Goal: Find specific page/section: Find specific page/section

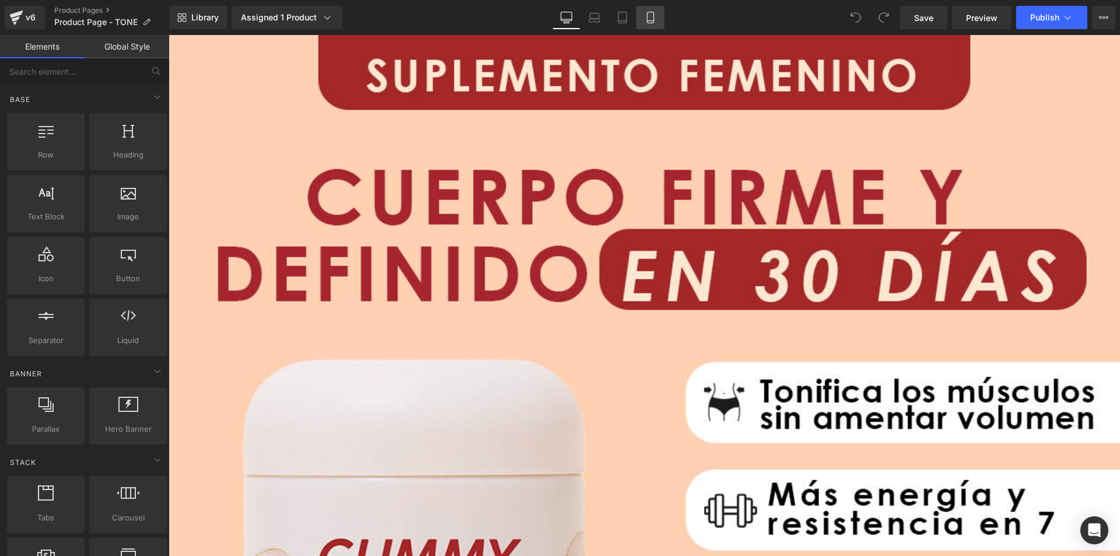
click at [651, 23] on icon at bounding box center [650, 17] width 6 height 11
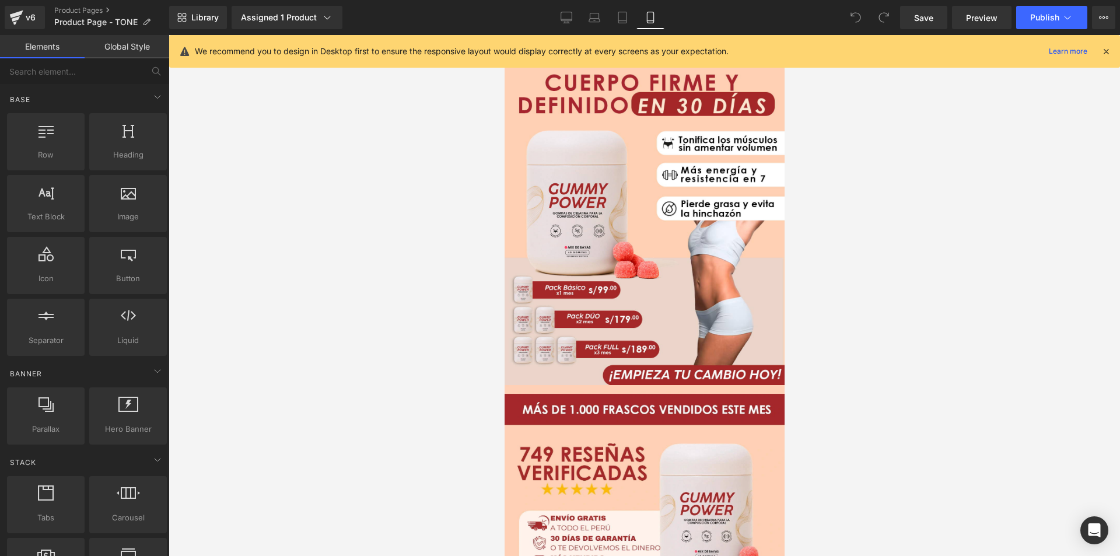
click at [897, 272] on div at bounding box center [644, 295] width 951 height 521
click at [1105, 51] on icon at bounding box center [1106, 51] width 10 height 10
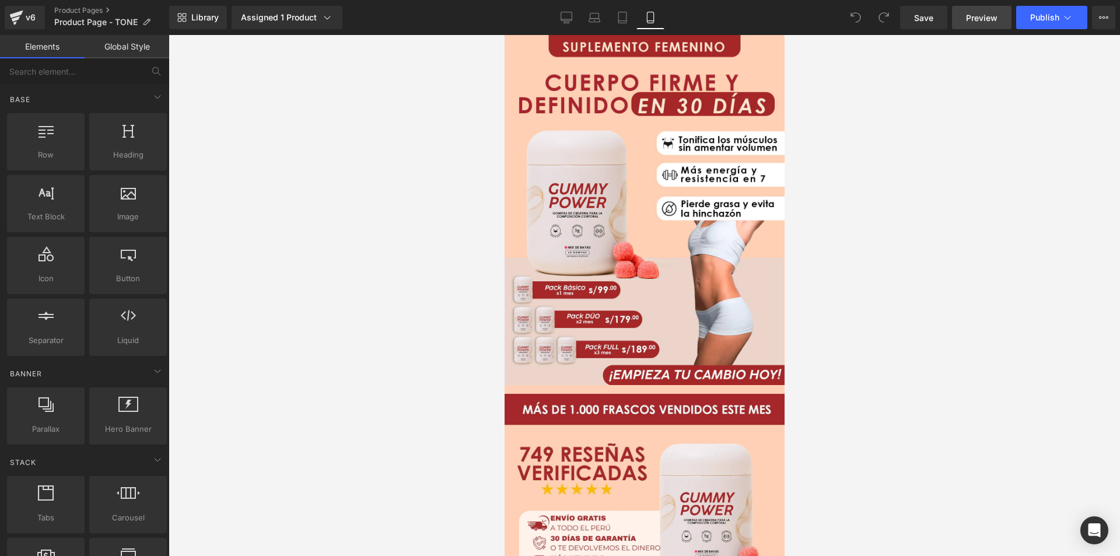
click at [989, 19] on span "Preview" at bounding box center [981, 18] width 31 height 12
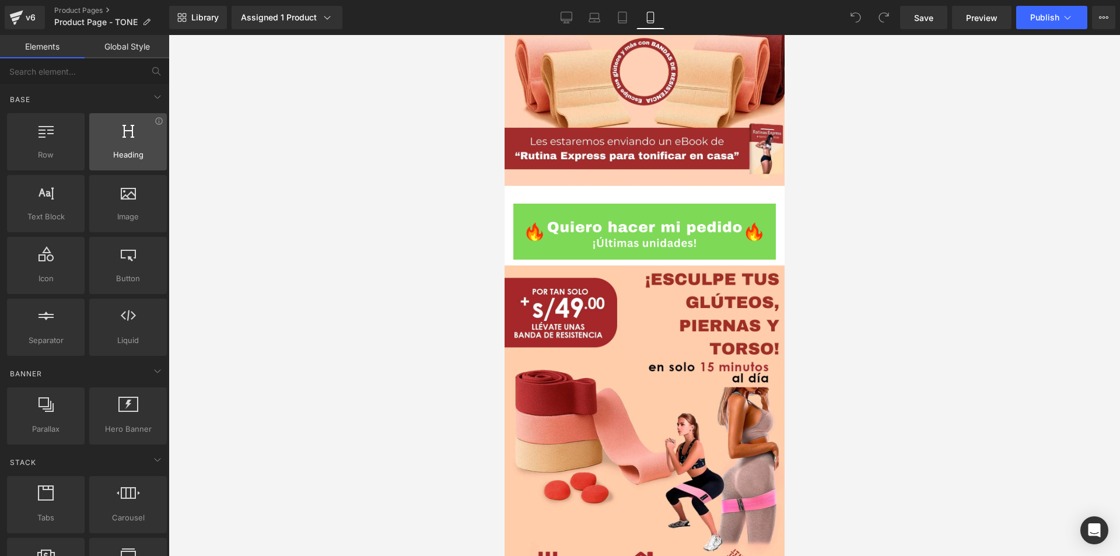
scroll to position [2711, 0]
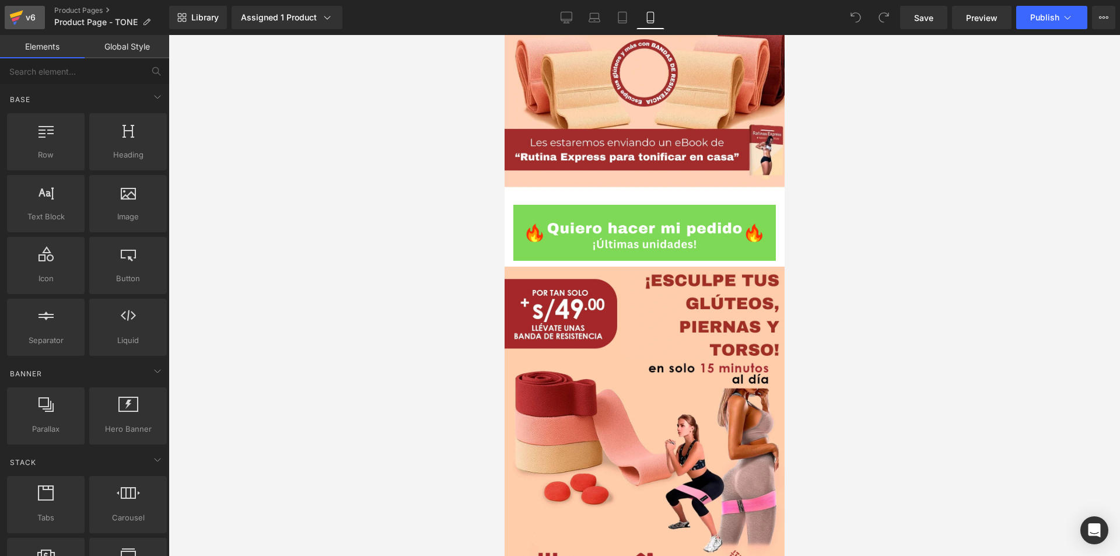
click at [25, 10] on div "v6" at bounding box center [30, 17] width 15 height 15
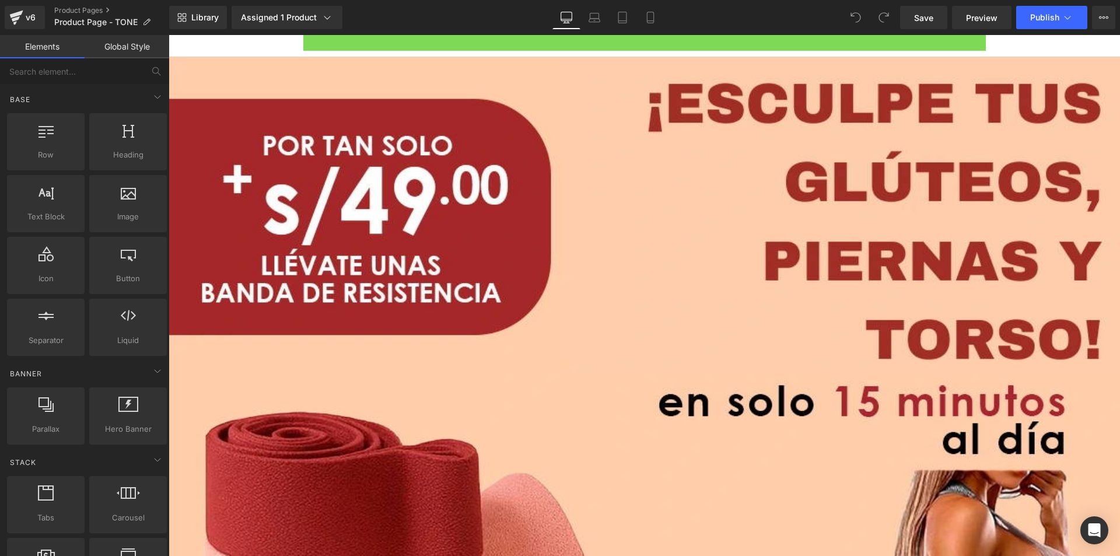
scroll to position [9468, 0]
